Goal: Information Seeking & Learning: Learn about a topic

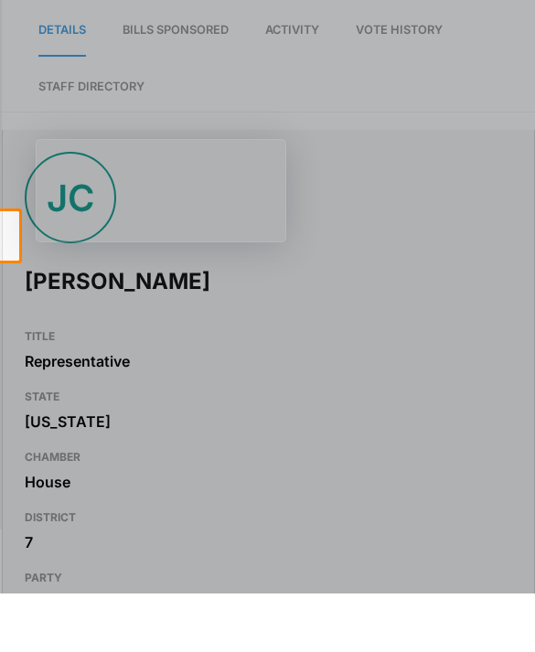
scroll to position [58, 0]
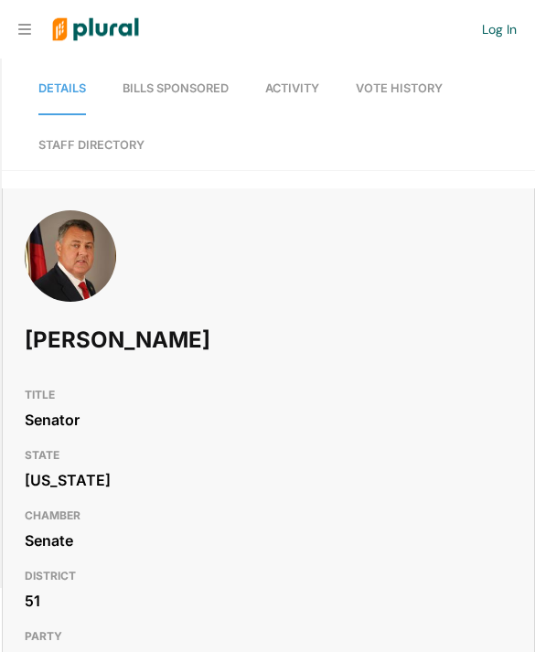
click at [292, 91] on span "Activity" at bounding box center [292, 88] width 54 height 14
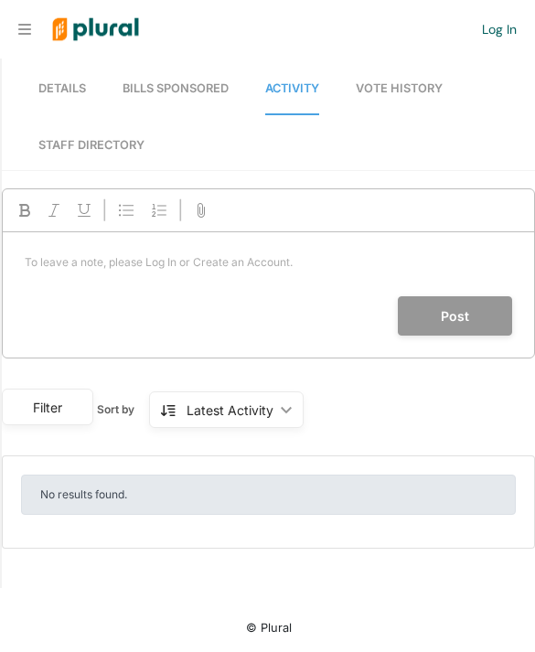
click at [400, 80] on link "Vote History" at bounding box center [399, 89] width 87 height 52
click at [186, 94] on span "Bills Sponsored" at bounding box center [175, 88] width 106 height 14
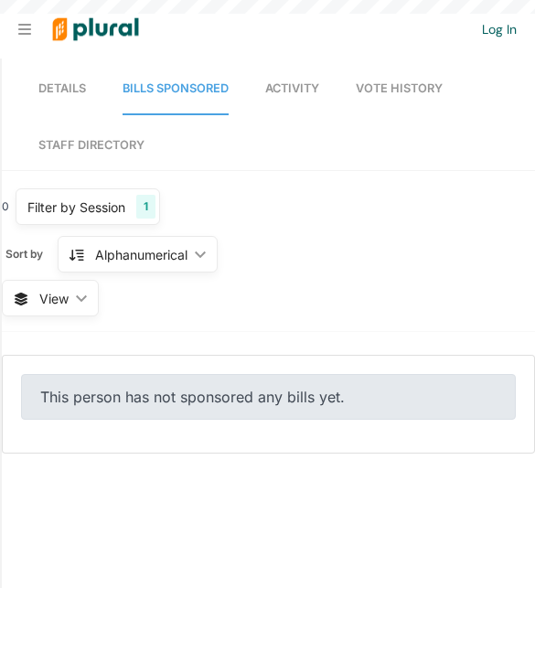
click at [71, 91] on span "Details" at bounding box center [62, 88] width 48 height 14
